Goal: Information Seeking & Learning: Find specific page/section

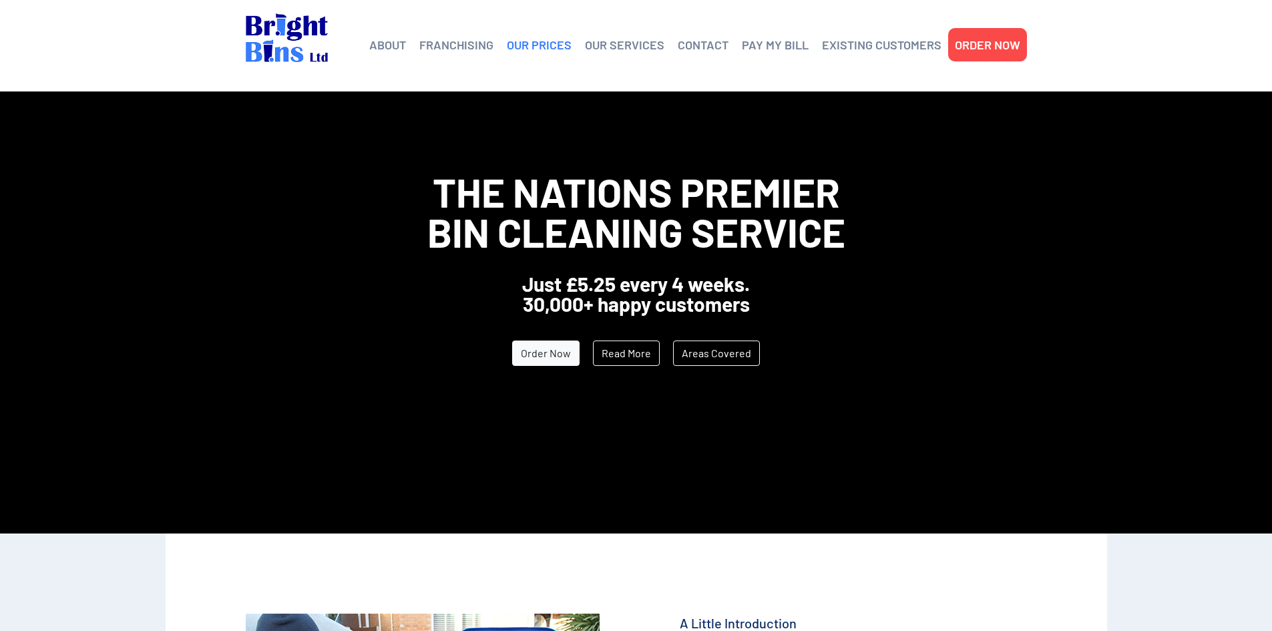
click at [539, 48] on link "OUR PRICES" at bounding box center [539, 45] width 65 height 20
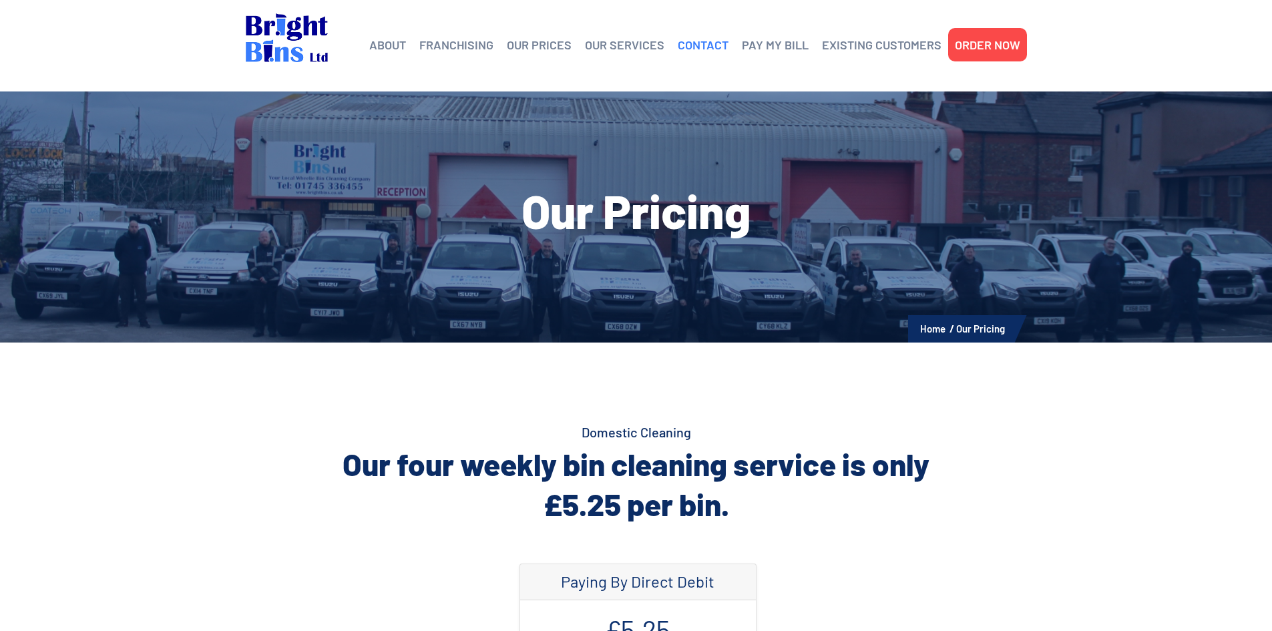
click at [707, 43] on link "CONTACT" at bounding box center [703, 45] width 51 height 20
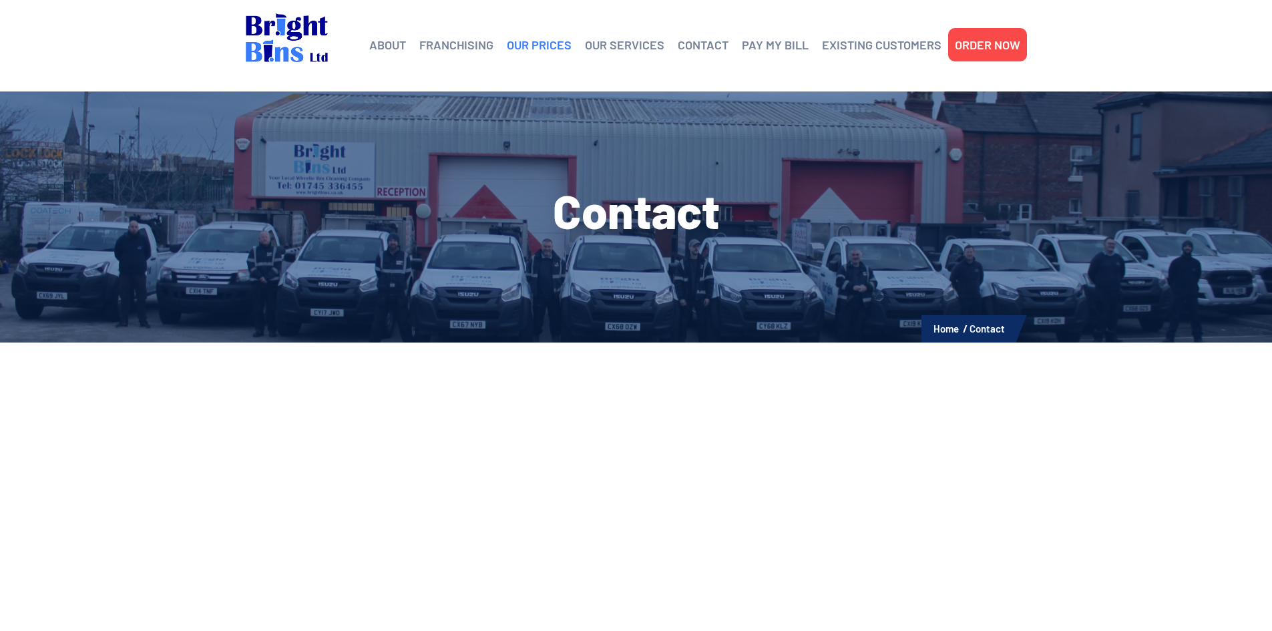
click at [534, 42] on link "OUR PRICES" at bounding box center [539, 45] width 65 height 20
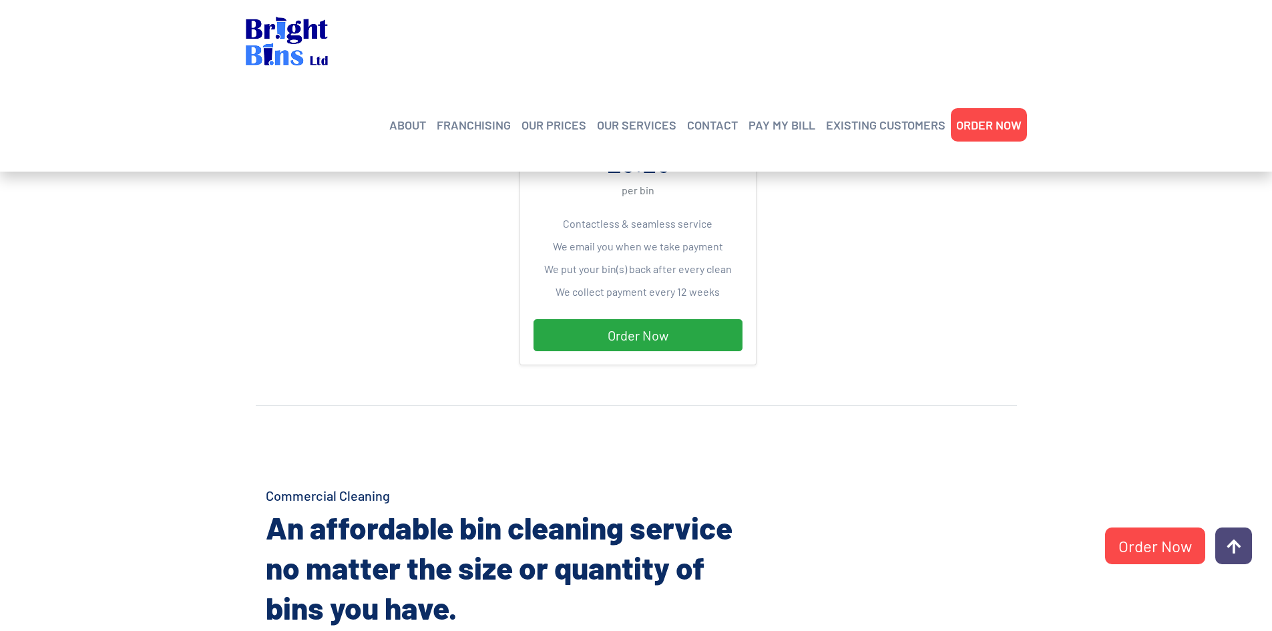
scroll to position [465, 0]
